Goal: Task Accomplishment & Management: Complete application form

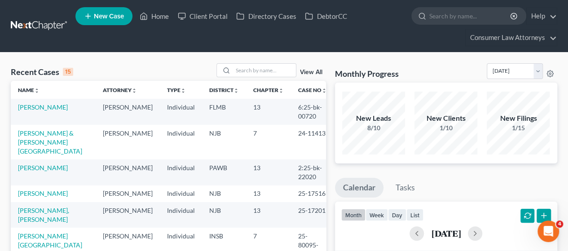
scroll to position [180, 0]
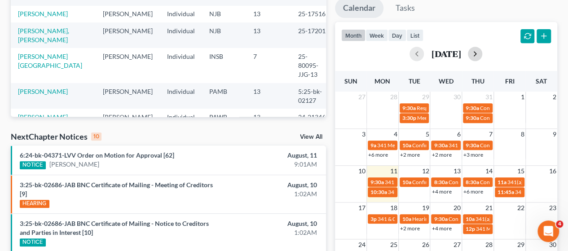
click at [483, 57] on button "button" at bounding box center [475, 54] width 14 height 14
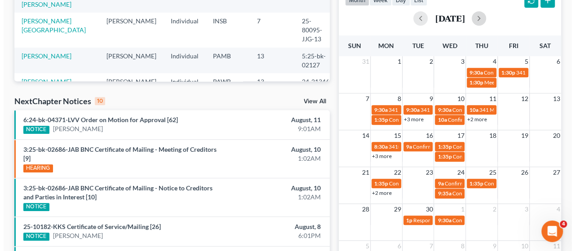
scroll to position [270, 0]
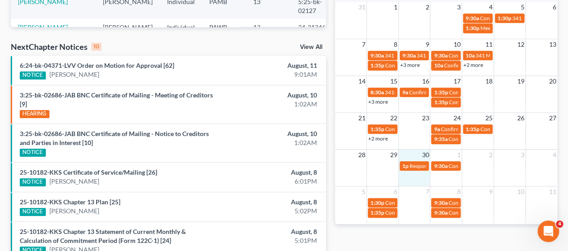
click at [417, 174] on div "28 29 30 1 2 3 4 1p Response to TST Objection [PERSON_NAME] 9:30a Confirmation …" at bounding box center [446, 167] width 222 height 37
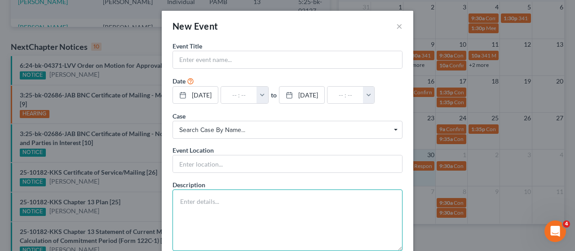
paste textarea "Confirmation Hearing scheduled [DATE] 10:00 AM at [GEOGRAPHIC_DATA] Telephone H…"
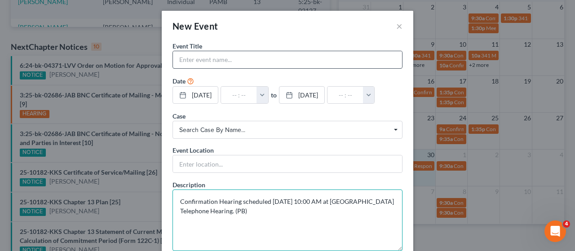
type textarea "Confirmation Hearing scheduled [DATE] 10:00 AM at [GEOGRAPHIC_DATA] Telephone H…"
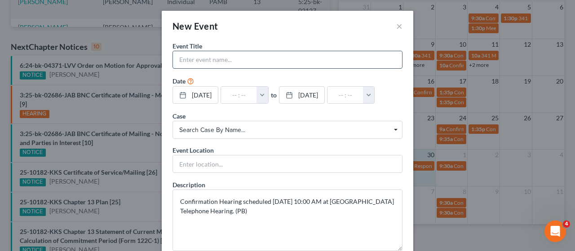
click at [221, 60] on input "text" at bounding box center [287, 59] width 229 height 17
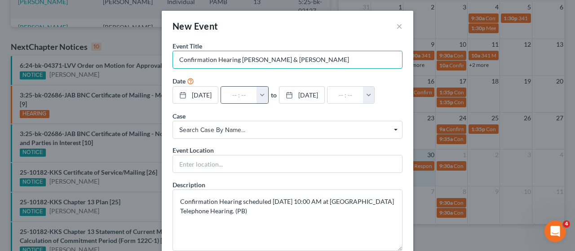
type input "Confirmation Hearing [PERSON_NAME] & [PERSON_NAME]"
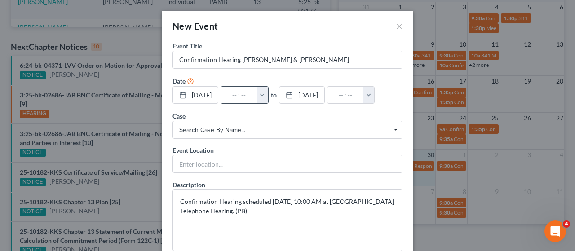
click at [268, 93] on button "button" at bounding box center [263, 95] width 12 height 17
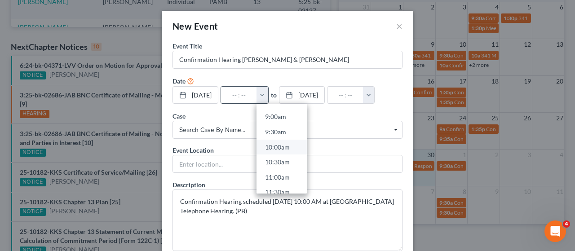
click at [291, 146] on link "10:00am" at bounding box center [282, 147] width 50 height 15
type input "10:00am"
type input "11:00am"
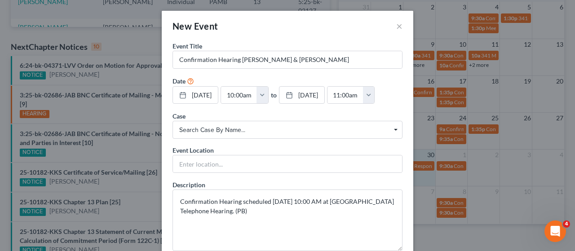
click at [209, 127] on span "Search case by name..." at bounding box center [287, 129] width 217 height 9
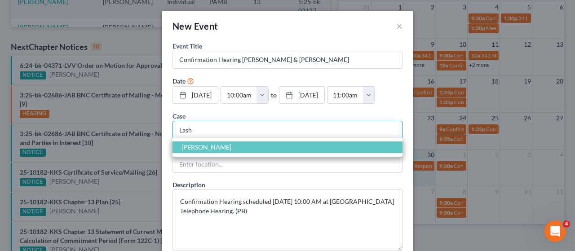
type input "Lash"
click at [214, 144] on span "[PERSON_NAME]" at bounding box center [207, 147] width 50 height 8
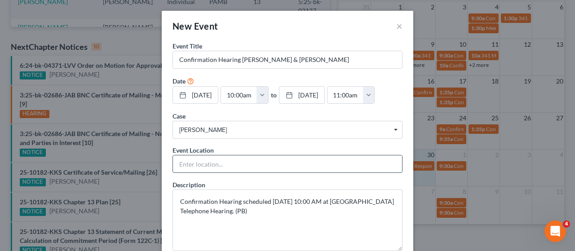
click at [208, 160] on input "text" at bounding box center [287, 163] width 229 height 17
type input "Telephonic"
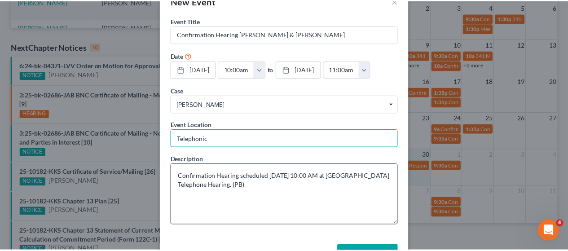
scroll to position [55, 0]
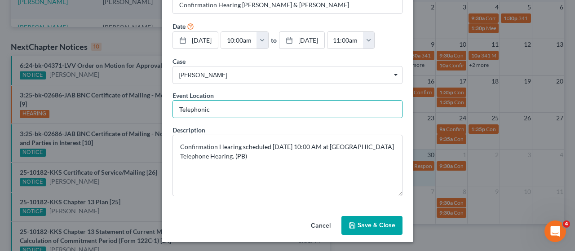
click at [379, 223] on button "Save & Close" at bounding box center [372, 225] width 61 height 19
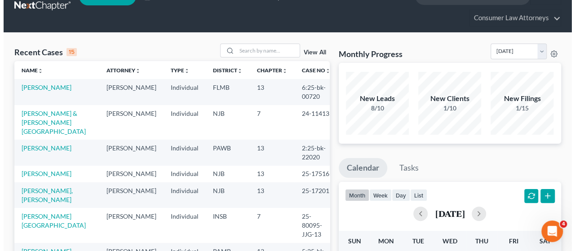
scroll to position [180, 0]
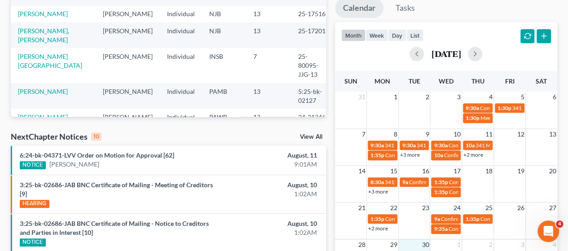
click at [416, 153] on link "+3 more" at bounding box center [410, 154] width 20 height 7
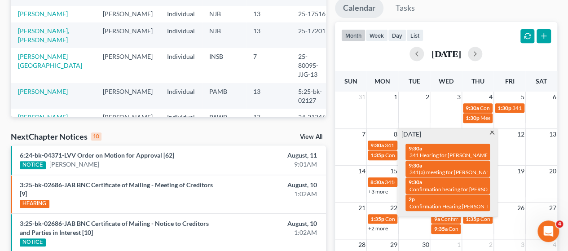
click at [492, 131] on span at bounding box center [492, 134] width 7 height 6
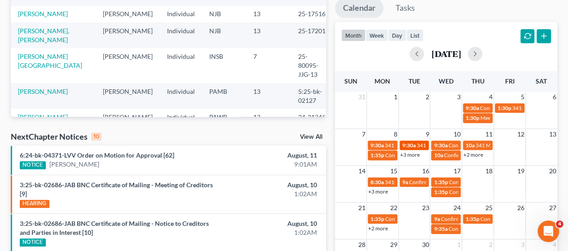
click at [419, 145] on span "341 Hearing for [PERSON_NAME], [GEOGRAPHIC_DATA]" at bounding box center [485, 145] width 137 height 7
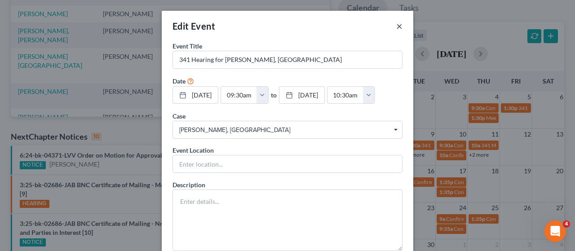
click at [396, 24] on button "×" at bounding box center [399, 26] width 6 height 11
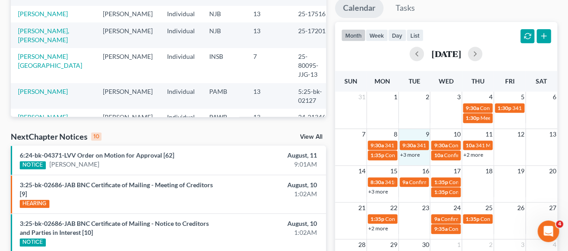
click at [415, 160] on div "7 8 9 10 11 12 13 9:30a 341 Meeting [PERSON_NAME] 9:30a 341 Hearing for [PERSON…" at bounding box center [446, 147] width 222 height 37
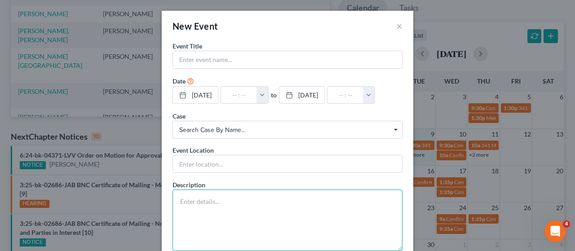
paste textarea "Confirmation Hearing scheduled [DATE] 09:30 AM at [GEOGRAPHIC_DATA]. For Zoom l…"
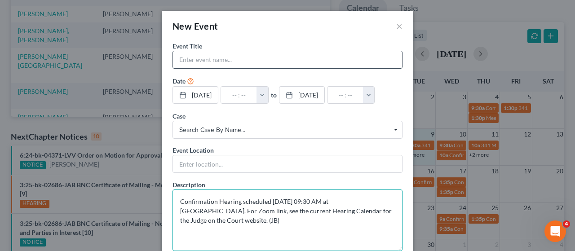
type textarea "Confirmation Hearing scheduled [DATE] 09:30 AM at [GEOGRAPHIC_DATA]. For Zoom l…"
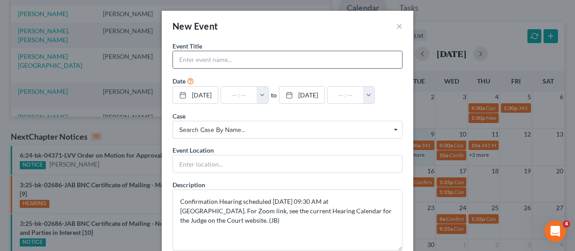
click at [212, 57] on input "text" at bounding box center [287, 59] width 229 height 17
type input "Confirmation Hearing [PERSON_NAME]"
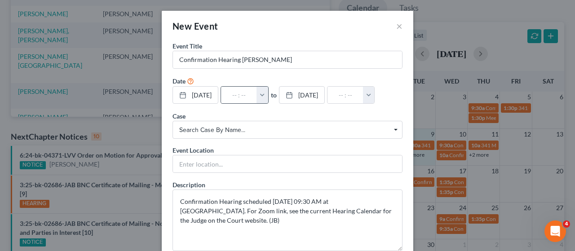
click at [264, 95] on button "button" at bounding box center [263, 95] width 12 height 17
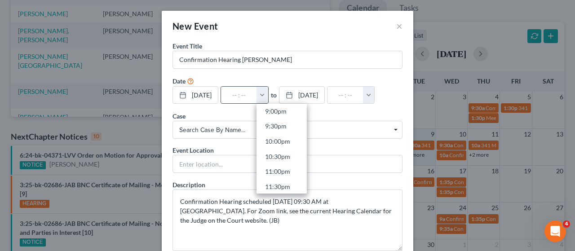
scroll to position [642, 0]
click at [281, 122] on link "9:30pm" at bounding box center [282, 122] width 50 height 15
type input "9:30pm"
type input "10:30pm"
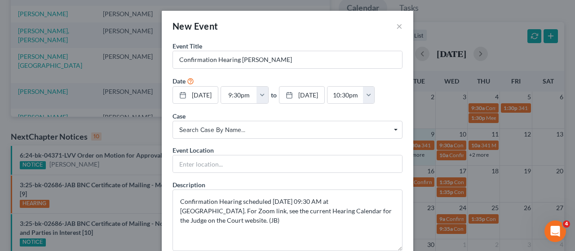
click at [236, 130] on span "Search case by name..." at bounding box center [287, 129] width 217 height 9
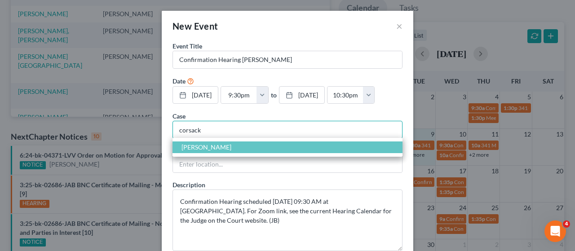
type input "corsack"
click at [225, 143] on span "[PERSON_NAME]" at bounding box center [288, 148] width 230 height 12
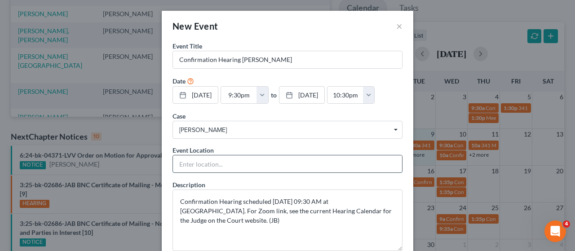
click at [214, 162] on input "text" at bounding box center [287, 163] width 229 height 17
type input "Zoom"
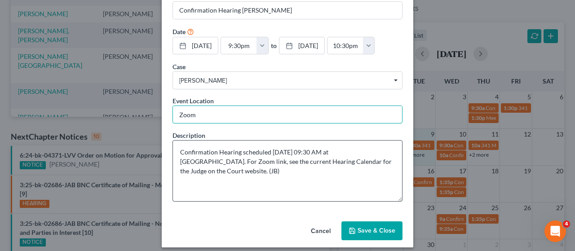
scroll to position [55, 0]
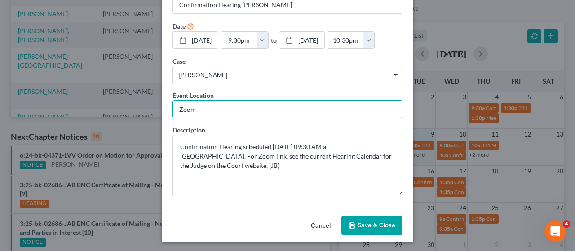
click at [371, 218] on button "Save & Close" at bounding box center [372, 225] width 61 height 19
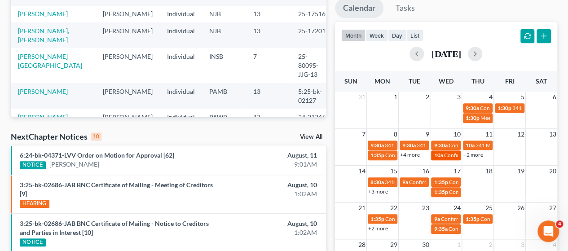
click at [450, 156] on span "Confirmation Hearing [PERSON_NAME]" at bounding box center [491, 155] width 95 height 7
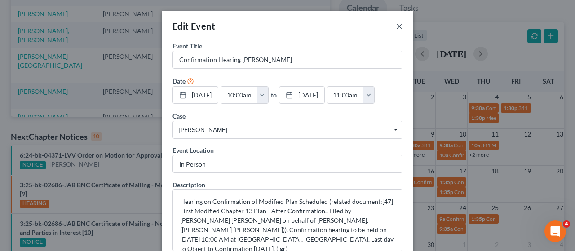
click at [396, 26] on button "×" at bounding box center [399, 26] width 6 height 11
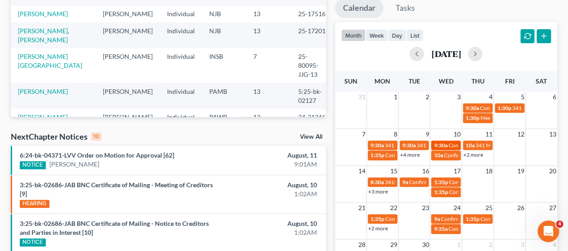
click at [448, 143] on span "Confirmation hearing for [PERSON_NAME]" at bounding box center [499, 145] width 102 height 7
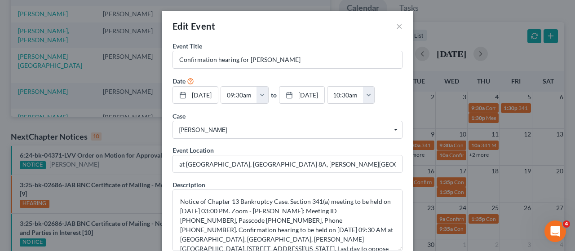
click at [392, 22] on div "Edit Event ×" at bounding box center [288, 26] width 252 height 31
click at [396, 26] on button "×" at bounding box center [399, 26] width 6 height 11
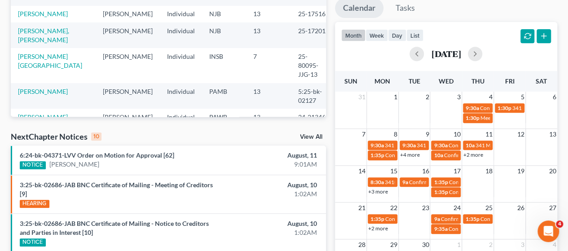
click at [454, 162] on div "7 8 9 10 11 12 13 9:30a 341 Meeting [PERSON_NAME] 9:30a 341 Hearing for [PERSON…" at bounding box center [446, 147] width 222 height 37
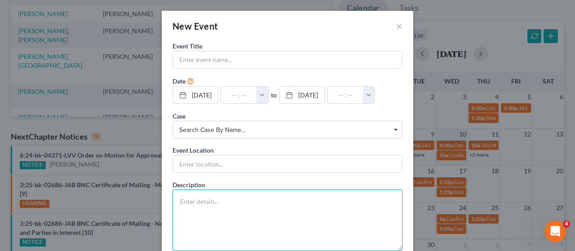
paste textarea "Hearing on Confirmation of Modified Plan Scheduled (related document:[22] First…"
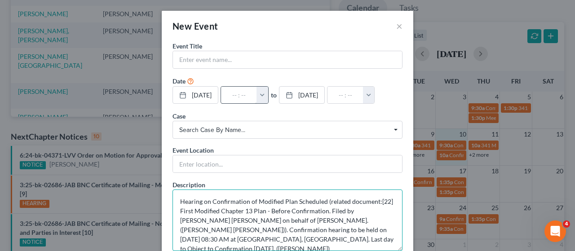
scroll to position [2, 0]
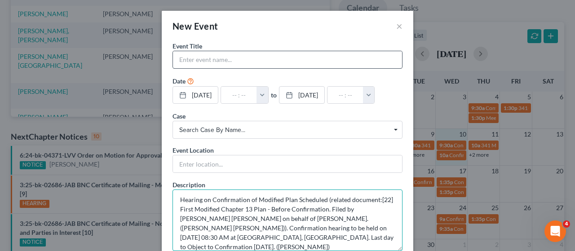
type textarea "Hearing on Confirmation of Modified Plan Scheduled (related document:[22] First…"
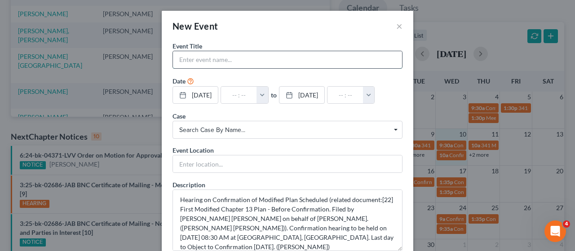
click at [238, 59] on input "text" at bounding box center [287, 59] width 229 height 17
type input "Confirmation Hearing [PERSON_NAME]"
click at [267, 94] on button "button" at bounding box center [263, 95] width 12 height 17
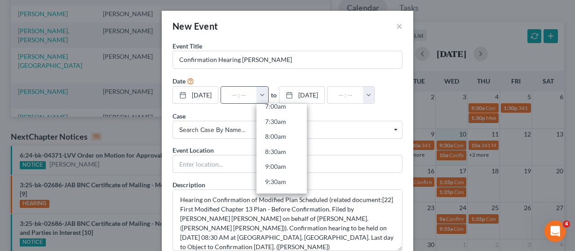
scroll to position [225, 0]
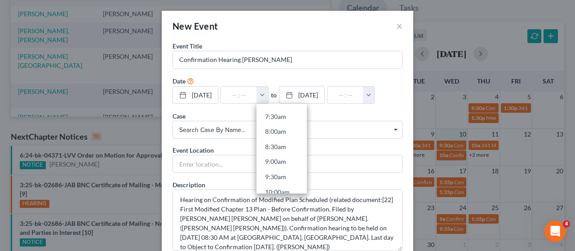
click at [287, 143] on link "8:30am" at bounding box center [282, 146] width 50 height 15
type input "8:30am"
type input "09:30am"
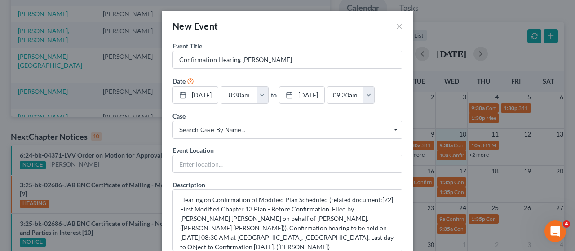
click at [224, 127] on span "Search case by name..." at bounding box center [287, 129] width 217 height 9
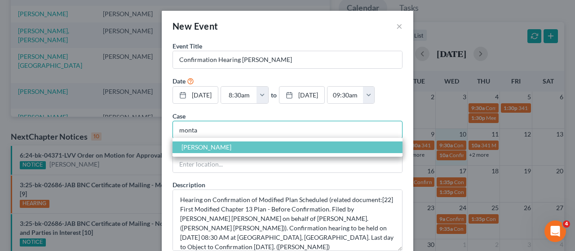
type input "monta"
click at [225, 144] on span "[PERSON_NAME]" at bounding box center [207, 147] width 50 height 8
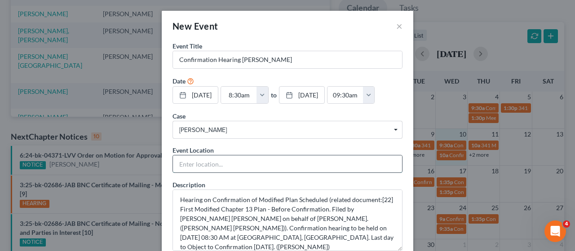
click at [195, 159] on input "text" at bounding box center [287, 163] width 229 height 17
type input "In Person"
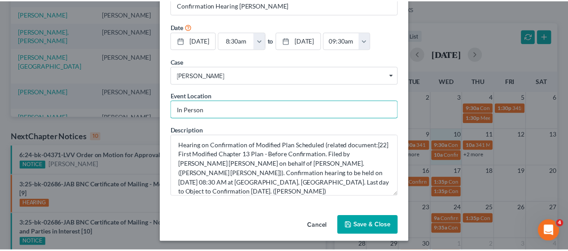
scroll to position [55, 0]
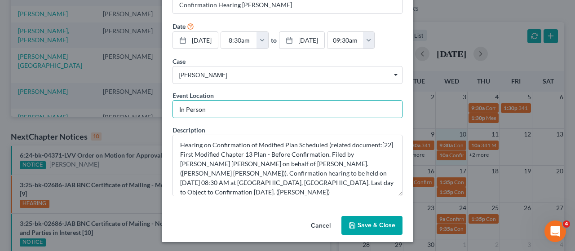
click at [373, 223] on button "Save & Close" at bounding box center [372, 225] width 61 height 19
